Goal: Task Accomplishment & Management: Complete application form

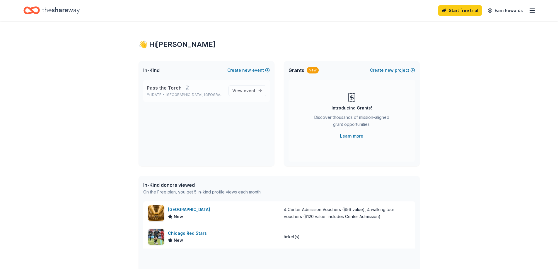
click at [203, 93] on p "Sep 25, 2025 • Oak Park, IL" at bounding box center [185, 95] width 77 height 5
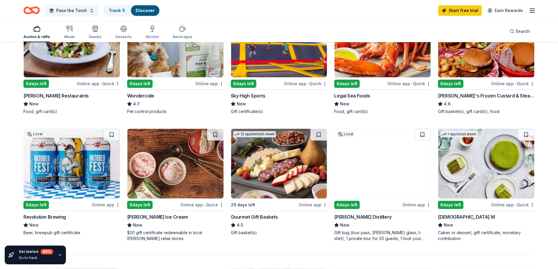
scroll to position [351, 0]
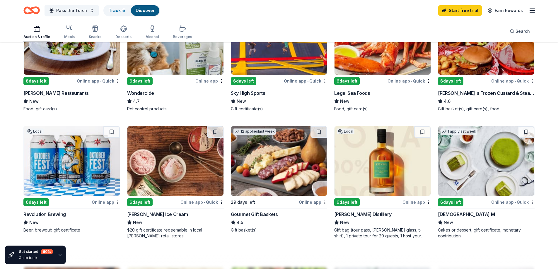
click at [72, 184] on img at bounding box center [72, 161] width 96 height 70
click at [555, 204] on div "266 results in Oak Park, IL Application deadlines 244 this month 22 in Septembe…" at bounding box center [279, 89] width 558 height 796
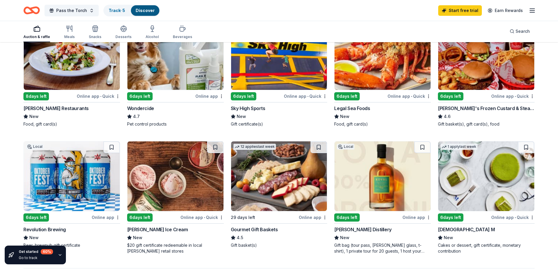
scroll to position [336, 0]
click at [268, 203] on img at bounding box center [279, 177] width 96 height 70
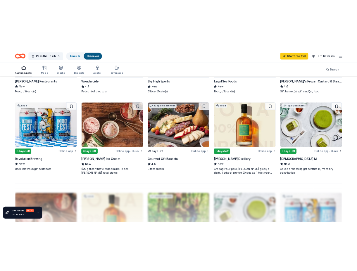
scroll to position [394, 0]
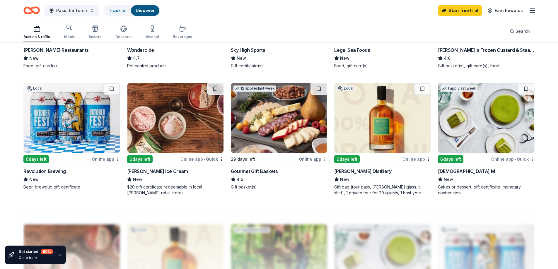
click at [372, 130] on img at bounding box center [382, 118] width 96 height 70
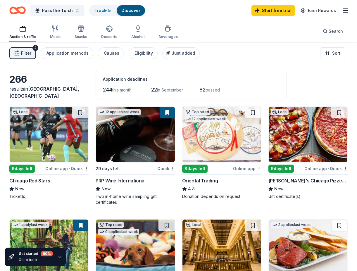
scroll to position [0, 0]
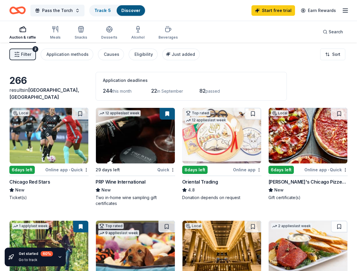
click at [114, 90] on span "this month" at bounding box center [121, 91] width 19 height 5
click at [155, 92] on span "22" at bounding box center [154, 91] width 6 height 6
click at [114, 59] on button "Causes" at bounding box center [111, 55] width 26 height 12
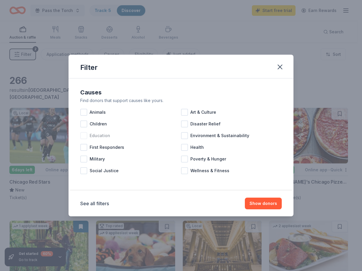
click at [104, 132] on div "Education" at bounding box center [130, 136] width 101 height 12
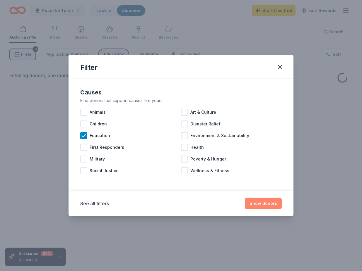
click at [266, 199] on button "Show donors" at bounding box center [263, 204] width 37 height 12
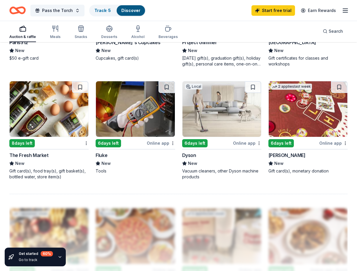
scroll to position [498, 0]
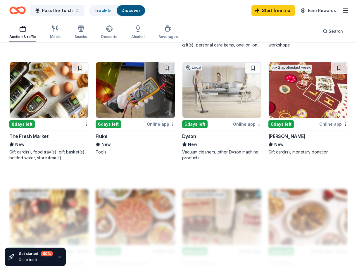
click at [192, 137] on div "Dyson" at bounding box center [189, 136] width 14 height 7
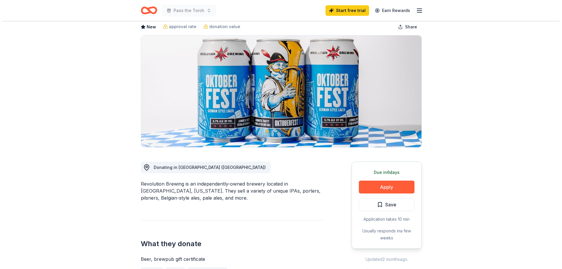
scroll to position [88, 0]
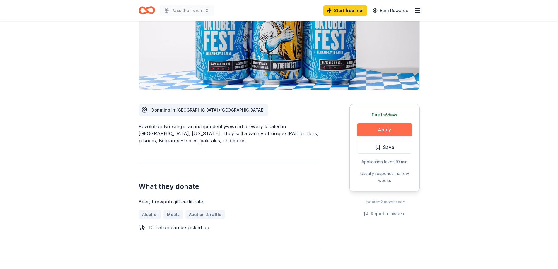
click at [400, 127] on button "Apply" at bounding box center [385, 129] width 56 height 13
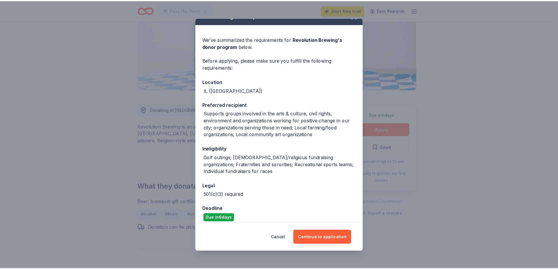
scroll to position [16, 0]
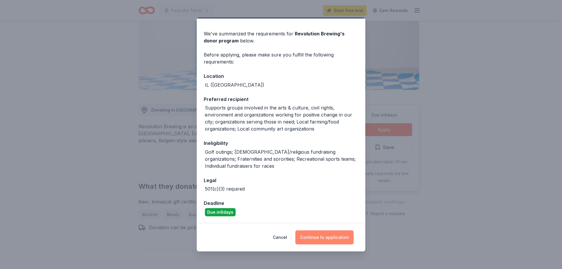
click at [329, 235] on button "Continue to application" at bounding box center [324, 237] width 58 height 14
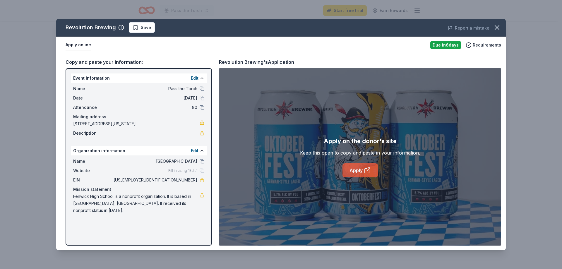
click at [366, 167] on icon at bounding box center [367, 170] width 7 height 7
click at [500, 28] on icon "button" at bounding box center [497, 27] width 8 height 8
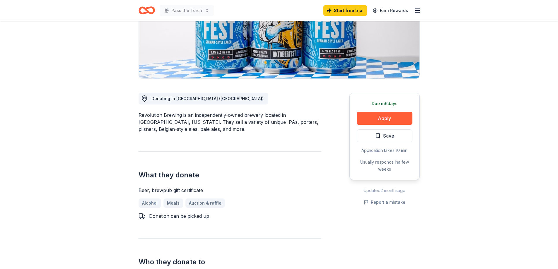
scroll to position [88, 0]
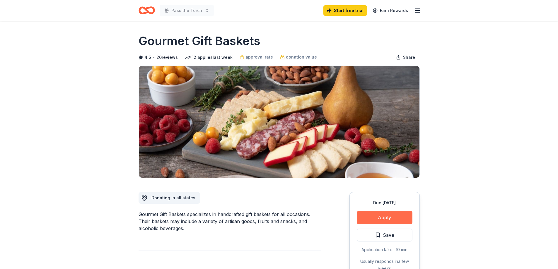
click at [389, 216] on button "Apply" at bounding box center [385, 217] width 56 height 13
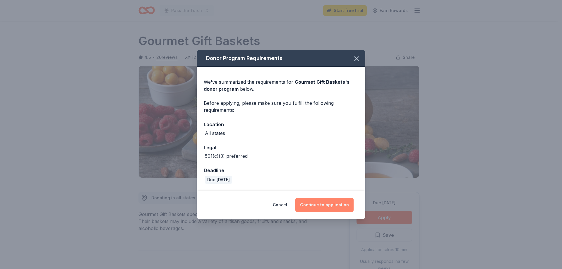
click at [315, 202] on button "Continue to application" at bounding box center [324, 205] width 58 height 14
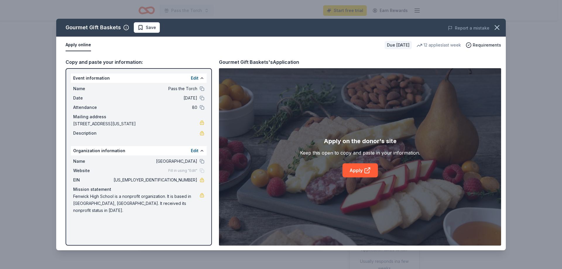
click at [344, 186] on div "Apply on the donor's site Keep this open to copy and paste in your information.…" at bounding box center [360, 156] width 282 height 177
click at [354, 170] on link "Apply" at bounding box center [360, 170] width 35 height 14
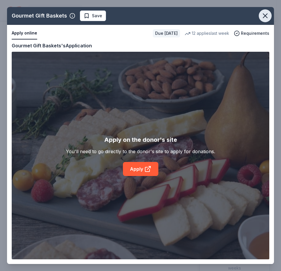
click at [266, 17] on icon "button" at bounding box center [265, 16] width 4 height 4
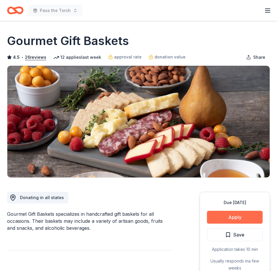
click at [219, 221] on button "Apply" at bounding box center [235, 217] width 56 height 13
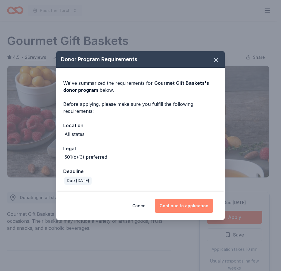
click at [178, 209] on button "Continue to application" at bounding box center [184, 206] width 58 height 14
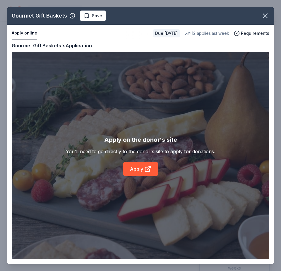
click at [207, 84] on div "Apply on the donor's site You'll need to go directly to the donor's site to app…" at bounding box center [141, 156] width 258 height 208
click at [254, 30] on span "Requirements" at bounding box center [255, 33] width 28 height 7
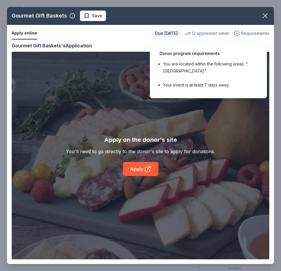
click at [252, 30] on span "Requirements" at bounding box center [255, 33] width 28 height 7
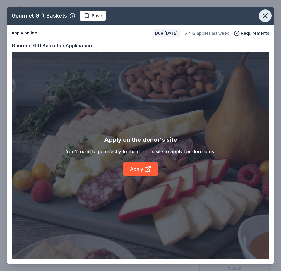
click at [270, 17] on button "button" at bounding box center [265, 15] width 13 height 13
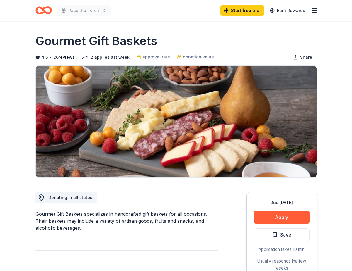
click at [186, 216] on div "Gourmet Gift Baskets specializes in handcrafted gift baskets for all occasions.…" at bounding box center [126, 221] width 183 height 21
click at [280, 222] on button "Apply" at bounding box center [282, 217] width 56 height 13
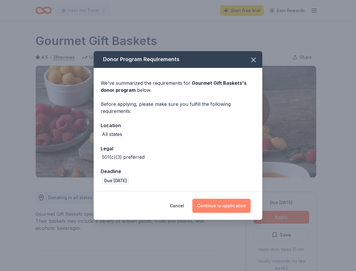
click at [202, 207] on button "Continue to application" at bounding box center [221, 206] width 58 height 14
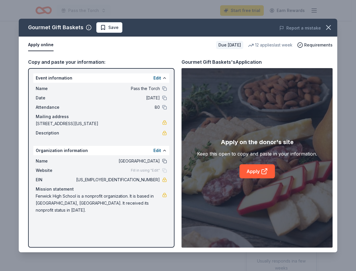
click at [167, 161] on button at bounding box center [164, 161] width 5 height 5
drag, startPoint x: 160, startPoint y: 179, endPoint x: 142, endPoint y: 180, distance: 17.9
click at [142, 180] on span "36-1066828" at bounding box center [117, 180] width 85 height 7
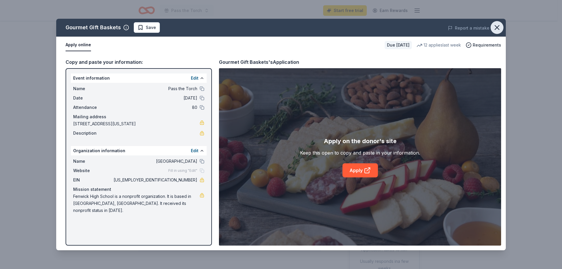
click at [497, 32] on button "button" at bounding box center [497, 27] width 13 height 13
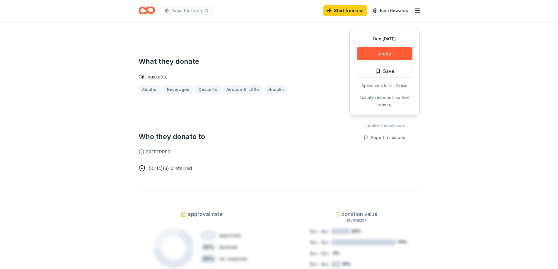
scroll to position [263, 0]
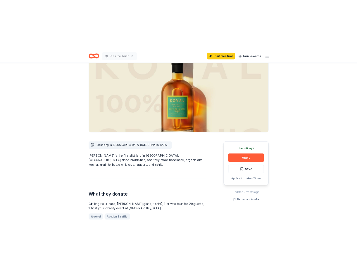
scroll to position [117, 0]
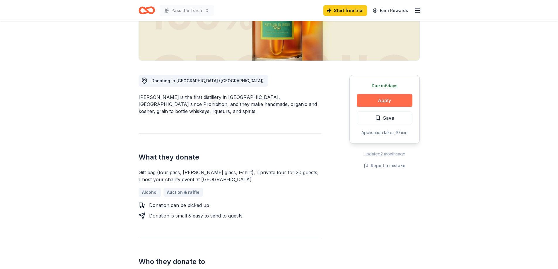
click at [375, 99] on button "Apply" at bounding box center [385, 100] width 56 height 13
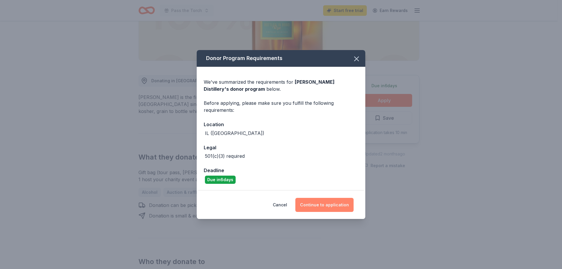
click at [321, 198] on button "Continue to application" at bounding box center [324, 205] width 58 height 14
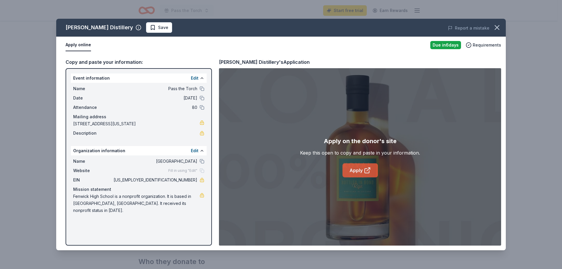
click at [373, 171] on link "Apply" at bounding box center [360, 170] width 35 height 14
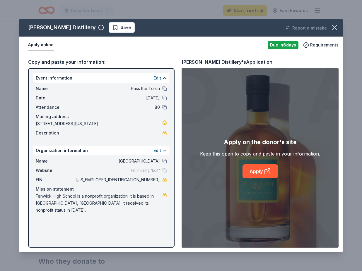
click at [162, 30] on div "KOVAL Distillery Save" at bounding box center [116, 27] width 195 height 11
click at [334, 31] on icon "button" at bounding box center [334, 27] width 8 height 8
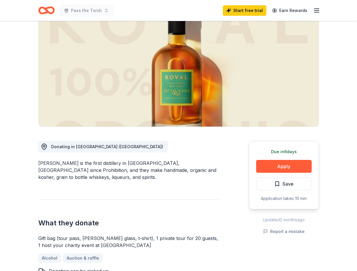
scroll to position [0, 0]
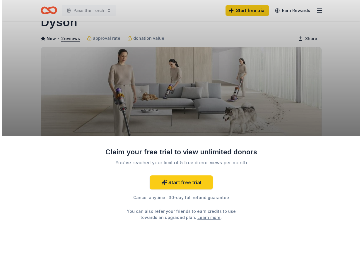
scroll to position [29, 0]
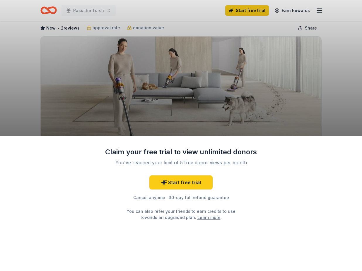
click at [268, 130] on div "Claim your free trial to view unlimited donors You've reached your limit of 5 f…" at bounding box center [181, 135] width 362 height 271
click at [137, 197] on div "Cancel anytime · 30-day full refund guarantee" at bounding box center [181, 197] width 152 height 7
click at [215, 78] on div "Claim your free trial to view unlimited donors You've reached your limit of 5 f…" at bounding box center [181, 135] width 362 height 271
